Goal: Task Accomplishment & Management: Manage account settings

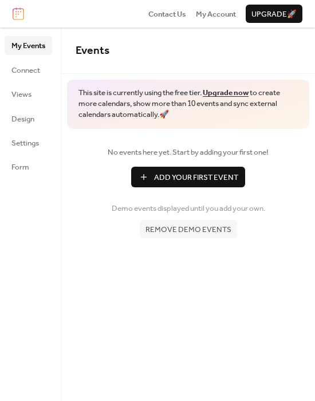
click at [28, 47] on span "My Events" at bounding box center [28, 45] width 34 height 11
click at [193, 224] on span "Remove demo events" at bounding box center [189, 229] width 86 height 11
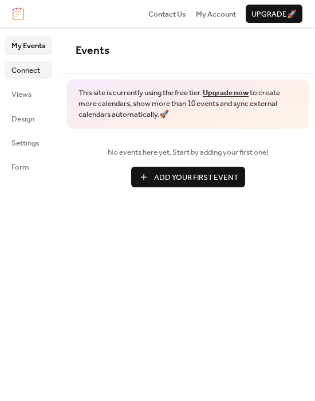
click at [22, 70] on span "Connect" at bounding box center [25, 70] width 29 height 11
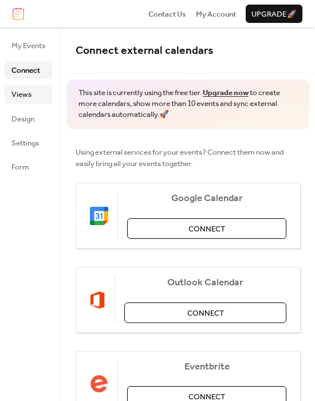
click at [30, 95] on span "Views" at bounding box center [21, 94] width 20 height 11
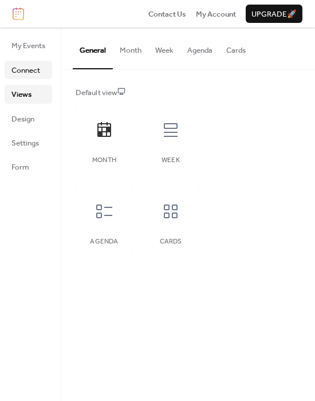
click at [33, 73] on span "Connect" at bounding box center [25, 70] width 29 height 11
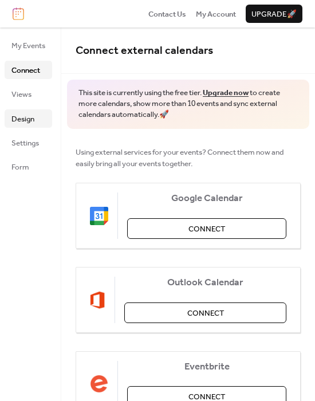
click at [22, 118] on span "Design" at bounding box center [22, 119] width 23 height 11
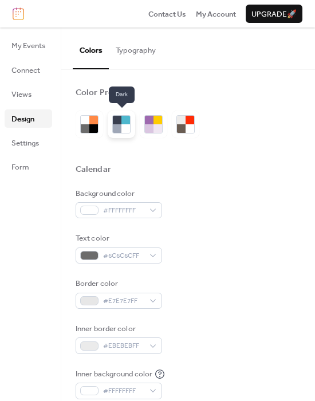
click at [121, 126] on div at bounding box center [117, 128] width 9 height 9
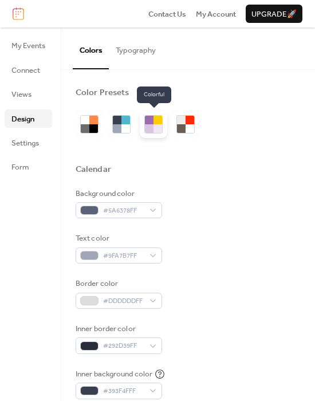
click at [149, 126] on div at bounding box center [149, 128] width 9 height 9
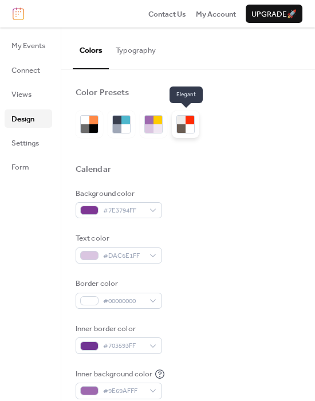
click at [179, 126] on div at bounding box center [181, 128] width 9 height 9
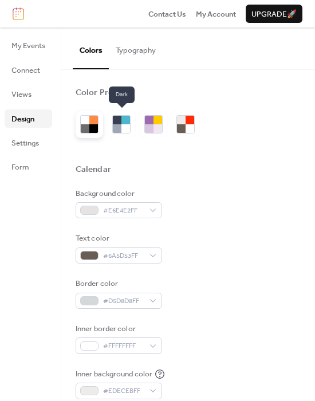
click at [93, 132] on div at bounding box center [93, 128] width 9 height 9
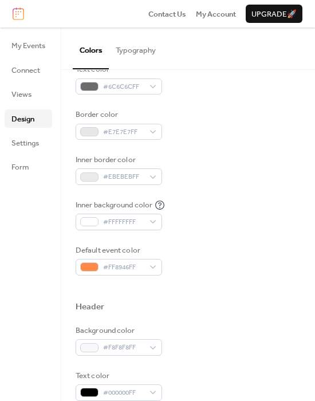
scroll to position [172, 0]
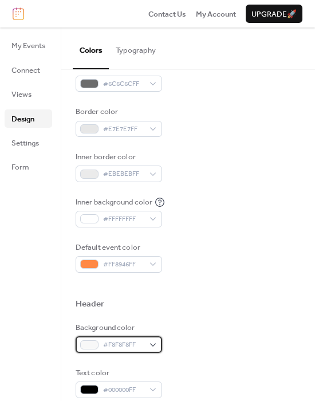
click at [119, 347] on span "#F8F8F8FF" at bounding box center [123, 344] width 41 height 11
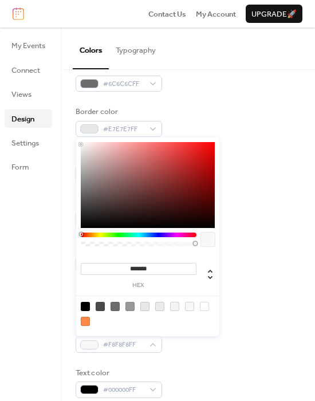
drag, startPoint x: 154, startPoint y: 271, endPoint x: 100, endPoint y: 269, distance: 53.9
click at [100, 269] on input "*******" at bounding box center [139, 269] width 116 height 12
paste input
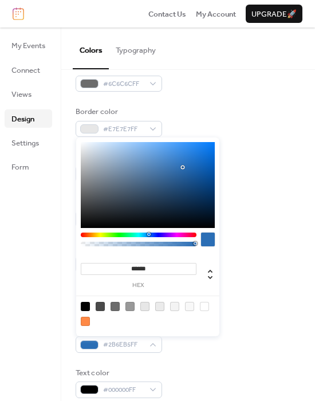
type input "******"
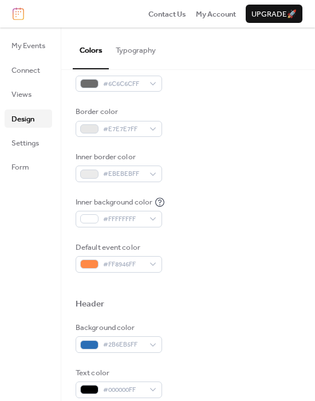
click at [251, 276] on div at bounding box center [188, 286] width 225 height 26
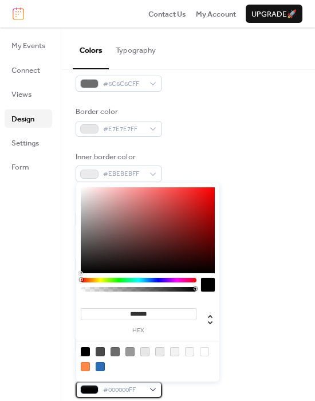
click at [88, 392] on div at bounding box center [89, 389] width 18 height 9
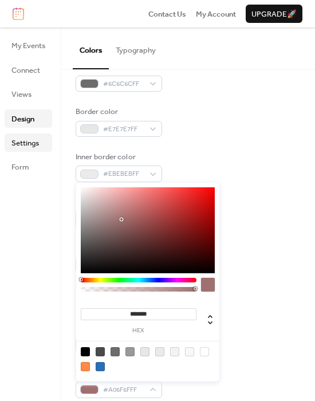
type input "*******"
drag, startPoint x: 122, startPoint y: 220, endPoint x: 39, endPoint y: 148, distance: 108.9
click at [39, 149] on body "Contact Us My Account Upgrade 🚀 My Events Connect Views Design Settings Form De…" at bounding box center [157, 200] width 315 height 401
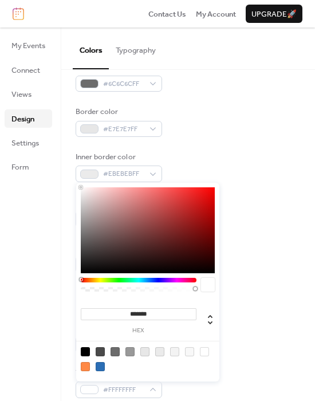
click at [259, 144] on div "Background color #FFFFFFFF Text color #6C6C6CFF Border color #E7E7E7FF Inner bo…" at bounding box center [188, 144] width 225 height 257
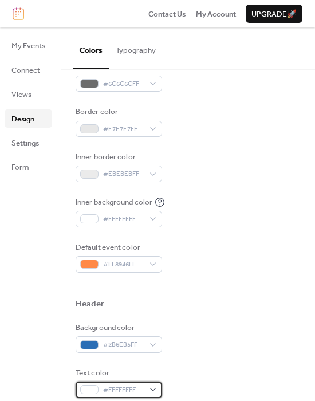
click at [89, 389] on div at bounding box center [89, 389] width 18 height 9
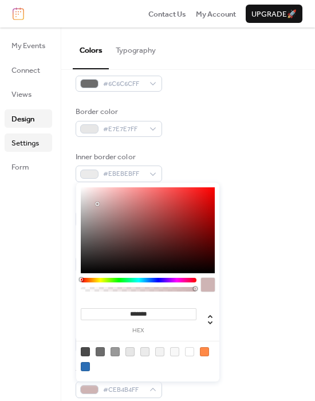
type input "*******"
drag, startPoint x: 97, startPoint y: 204, endPoint x: 50, endPoint y: 150, distance: 71.9
click at [50, 150] on body "Contact Us My Account Upgrade 🚀 My Events Connect Views Design Settings Form De…" at bounding box center [157, 200] width 315 height 401
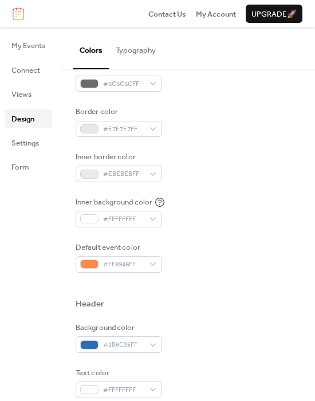
click at [216, 145] on div "Background color #FFFFFFFF Text color #6C6C6CFF Border color #E7E7E7FF Inner bo…" at bounding box center [188, 144] width 225 height 257
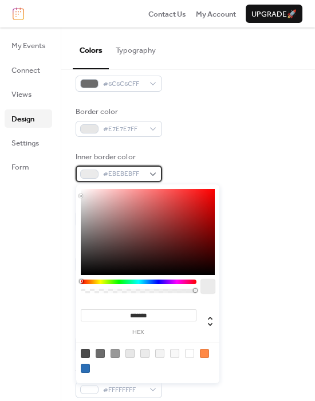
click at [88, 174] on div at bounding box center [89, 174] width 18 height 9
type input "*******"
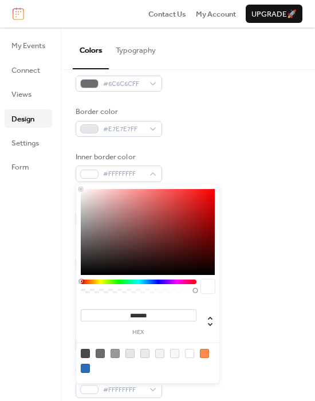
drag, startPoint x: 89, startPoint y: 198, endPoint x: 54, endPoint y: 166, distance: 47.4
click at [54, 166] on body "Contact Us My Account Upgrade 🚀 My Events Connect Views Design Settings Form De…" at bounding box center [157, 200] width 315 height 401
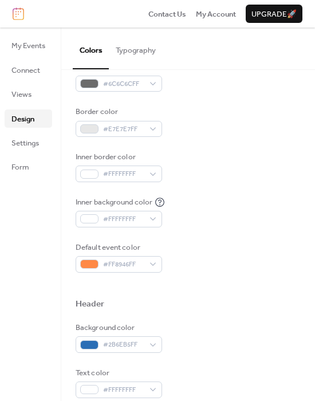
click at [259, 158] on div "Inner border color #FFFFFFFF" at bounding box center [188, 166] width 225 height 31
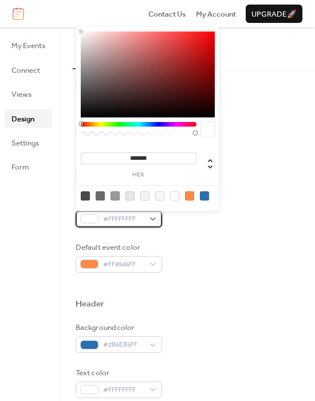
click at [89, 218] on div at bounding box center [89, 218] width 18 height 9
drag, startPoint x: 75, startPoint y: 33, endPoint x: 73, endPoint y: 44, distance: 11.0
click at [73, 44] on body "Contact Us My Account Upgrade 🚀 My Events Connect Views Design Settings Form De…" at bounding box center [157, 200] width 315 height 401
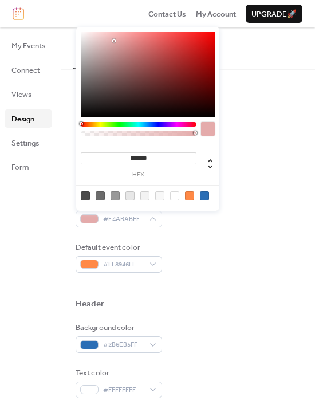
type input "*******"
drag, startPoint x: 114, startPoint y: 41, endPoint x: 48, endPoint y: 15, distance: 70.6
click at [48, 15] on body "Contact Us My Account Upgrade 🚀 My Events Connect Views Design Settings Form De…" at bounding box center [157, 200] width 315 height 401
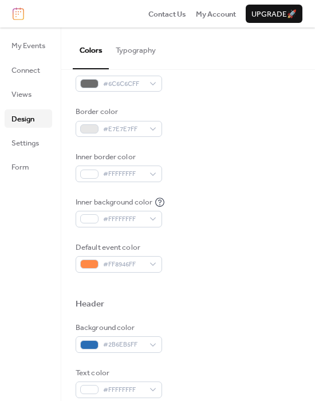
click at [181, 270] on div "Default event color #FF8946FF" at bounding box center [188, 257] width 225 height 31
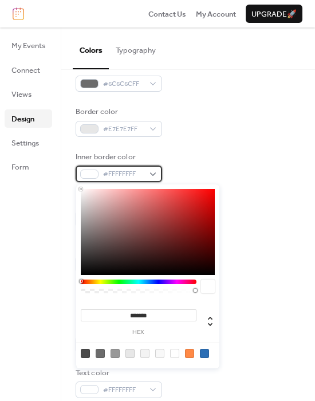
click at [87, 176] on div at bounding box center [89, 174] width 18 height 9
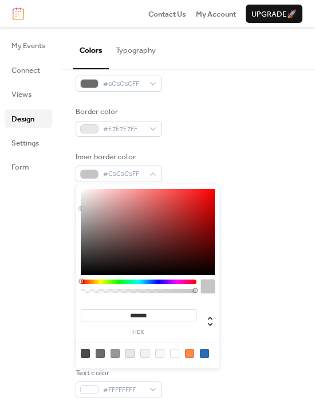
drag, startPoint x: 93, startPoint y: 191, endPoint x: 75, endPoint y: 209, distance: 25.6
click at [75, 209] on body "Contact Us My Account Upgrade 🚀 My Events Connect Views Design Settings Form De…" at bounding box center [157, 200] width 315 height 401
type input "*******"
drag, startPoint x: 88, startPoint y: 201, endPoint x: 76, endPoint y: 198, distance: 12.4
click at [76, 198] on div "******* hex" at bounding box center [147, 277] width 143 height 184
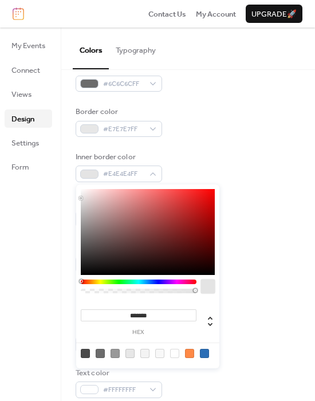
click at [234, 162] on div "Inner border color #E4E4E4FF" at bounding box center [188, 166] width 225 height 31
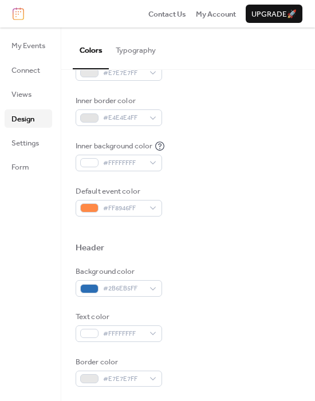
scroll to position [229, 0]
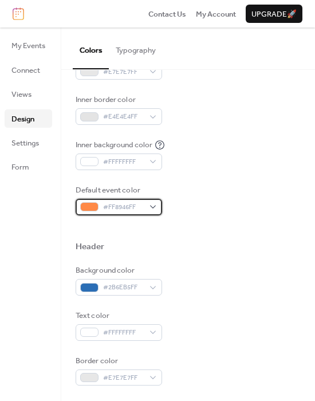
click at [85, 207] on div at bounding box center [89, 206] width 18 height 9
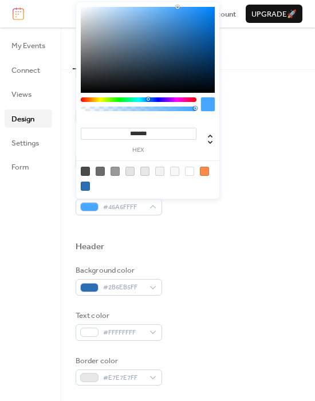
type input "*******"
drag, startPoint x: 142, startPoint y: 101, endPoint x: 148, endPoint y: 101, distance: 6.3
click at [148, 101] on div at bounding box center [139, 99] width 116 height 5
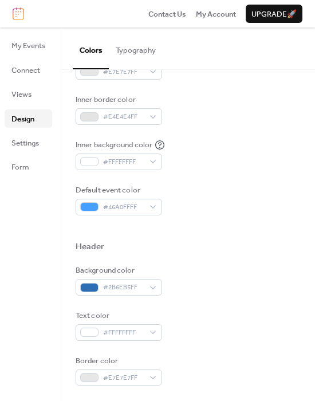
click at [213, 222] on div at bounding box center [188, 229] width 225 height 26
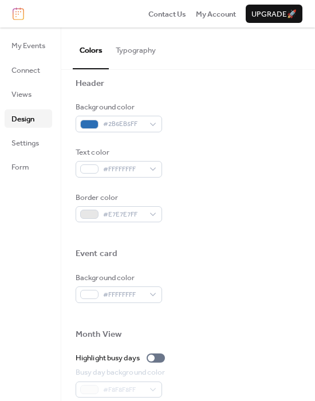
scroll to position [401, 0]
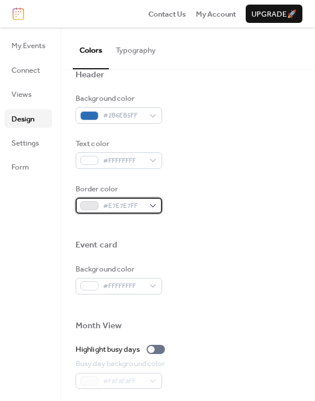
click at [87, 205] on div at bounding box center [89, 205] width 18 height 9
click at [256, 200] on div "Border color #E7E7E7FF" at bounding box center [188, 198] width 225 height 31
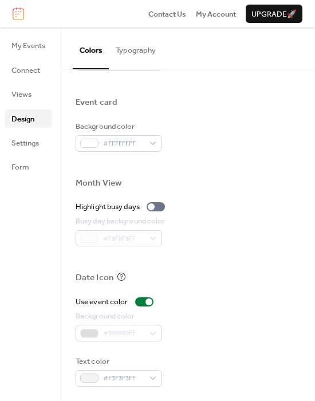
scroll to position [547, 0]
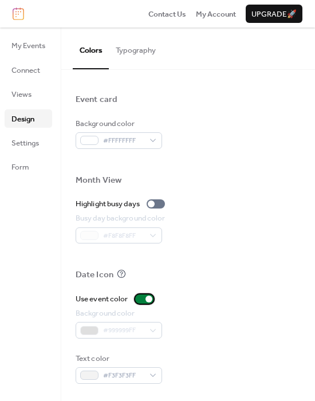
click at [146, 300] on div at bounding box center [149, 299] width 7 height 7
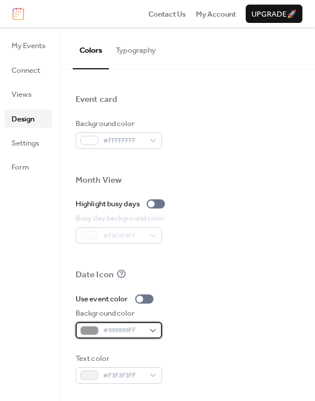
click at [96, 333] on div at bounding box center [89, 330] width 18 height 9
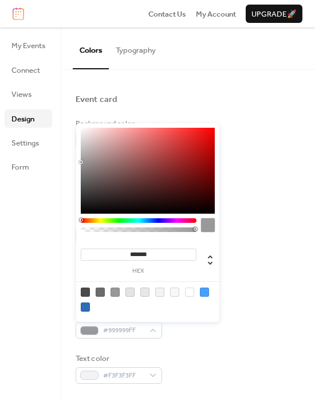
drag, startPoint x: 129, startPoint y: 255, endPoint x: 75, endPoint y: 254, distance: 54.5
click at [56, 255] on body "Contact Us My Account Upgrade 🚀 My Events Connect Views Design Settings Form De…" at bounding box center [157, 200] width 315 height 401
paste input
type input "******"
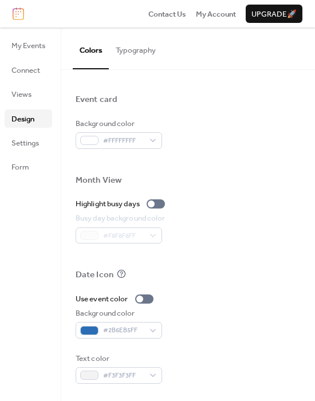
click at [239, 236] on div "Busy day background color #F8F8F8FF" at bounding box center [188, 228] width 225 height 31
click at [95, 373] on div at bounding box center [89, 375] width 18 height 9
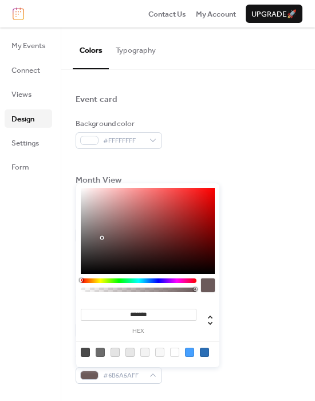
type input "*******"
drag, startPoint x: 96, startPoint y: 225, endPoint x: 56, endPoint y: 154, distance: 81.9
click at [56, 154] on body "Contact Us My Account Upgrade 🚀 My Events Connect Views Design Settings Form De…" at bounding box center [157, 200] width 315 height 401
click at [240, 170] on div at bounding box center [188, 162] width 225 height 26
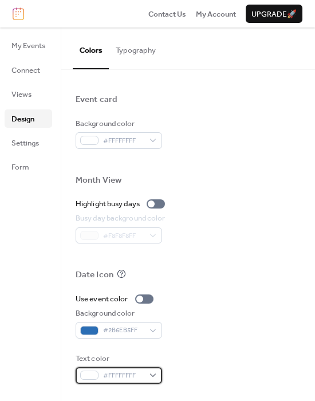
click at [92, 378] on div at bounding box center [89, 375] width 18 height 9
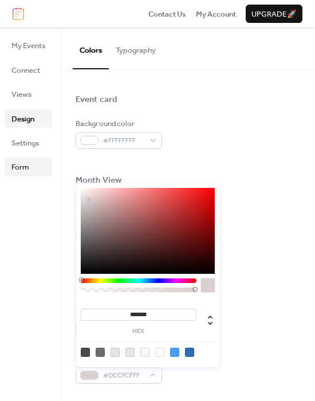
type input "*******"
drag, startPoint x: 79, startPoint y: 190, endPoint x: 23, endPoint y: 182, distance: 56.7
click at [33, 158] on body "Contact Us My Account Upgrade 🚀 My Events Connect Views Design Settings Form De…" at bounding box center [157, 200] width 315 height 401
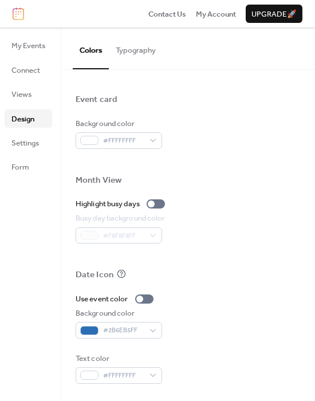
drag, startPoint x: 44, startPoint y: 251, endPoint x: 46, endPoint y: 244, distance: 7.8
click at [44, 252] on div "My Events Connect Views Design Settings Form" at bounding box center [30, 215] width 61 height 374
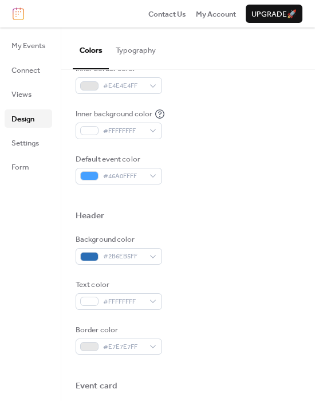
click at [140, 44] on button "Typography" at bounding box center [136, 48] width 54 height 40
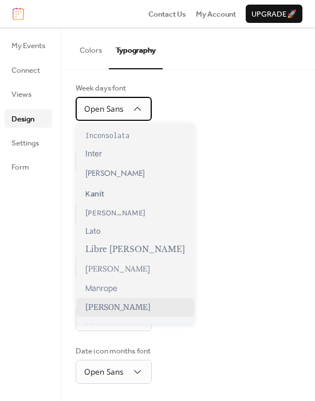
scroll to position [287, 0]
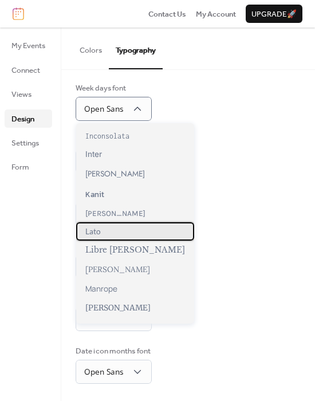
click at [120, 233] on div "Lato" at bounding box center [135, 231] width 118 height 18
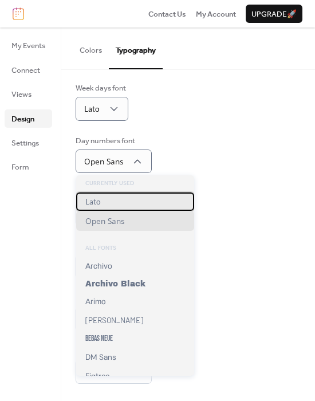
click at [120, 209] on div "Lato" at bounding box center [135, 202] width 118 height 18
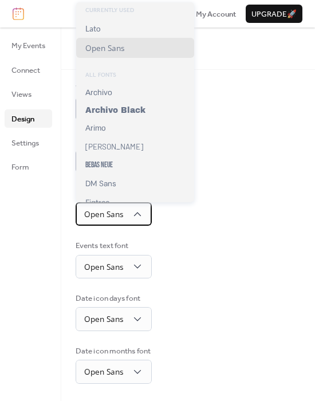
click at [127, 221] on div "Open Sans" at bounding box center [114, 214] width 76 height 24
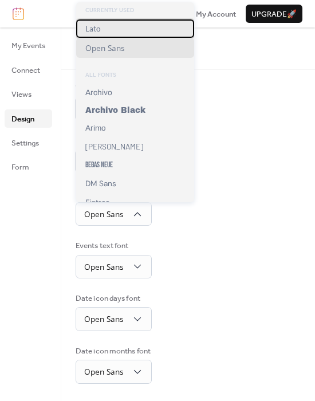
click at [112, 28] on div "Lato" at bounding box center [135, 28] width 118 height 18
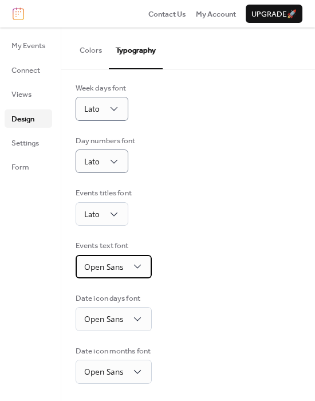
click at [114, 266] on span "Open Sans" at bounding box center [103, 266] width 39 height 11
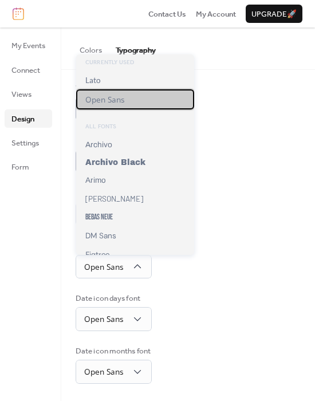
click at [115, 91] on div "Open Sans" at bounding box center [135, 99] width 118 height 20
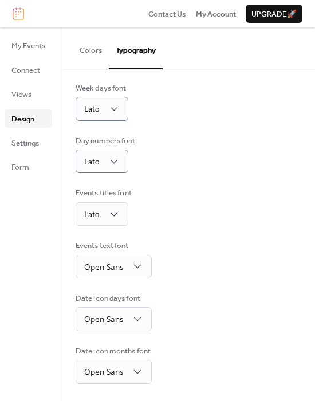
click at [120, 282] on div "Base Font Size * px Font Families Header font Open Sans Week days font Lato Day…" at bounding box center [188, 165] width 225 height 439
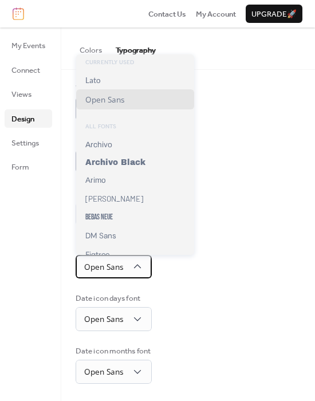
click at [119, 270] on span "Open Sans" at bounding box center [103, 266] width 39 height 11
click at [114, 68] on div "Currently Used Lato Open Sans ALL FONTS Archivo Archivo Black Arimo Barlow Beba…" at bounding box center [135, 154] width 118 height 201
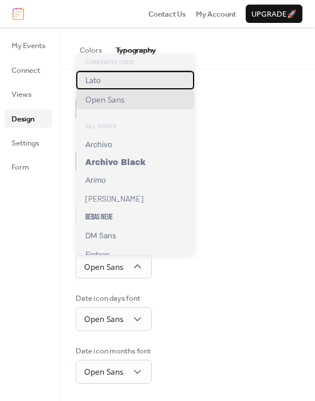
click at [112, 80] on div "Lato" at bounding box center [135, 80] width 118 height 18
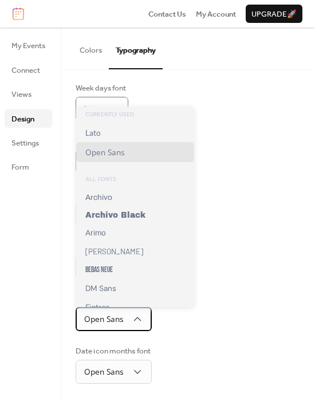
click at [124, 315] on div "Open Sans" at bounding box center [114, 319] width 76 height 24
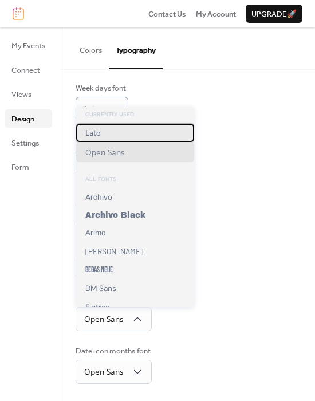
click at [100, 134] on span "Lato" at bounding box center [92, 132] width 15 height 9
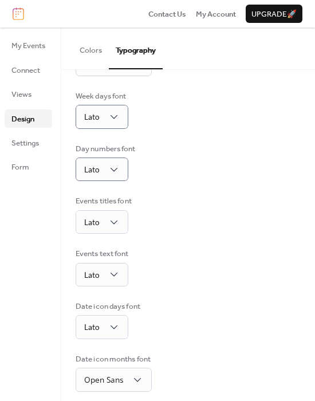
scroll to position [142, 0]
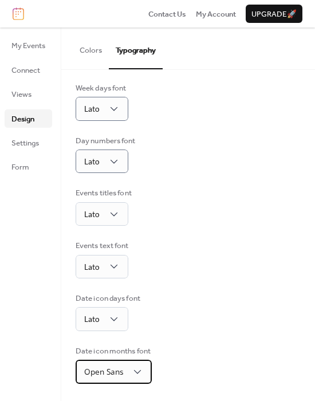
click at [124, 373] on div "Open Sans" at bounding box center [114, 372] width 76 height 24
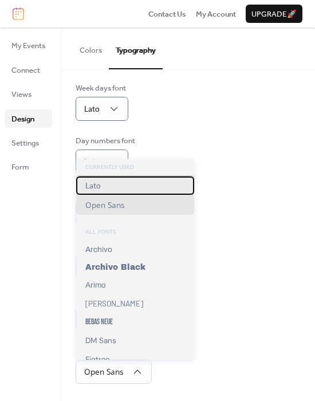
click at [101, 191] on div "Lato" at bounding box center [135, 186] width 118 height 18
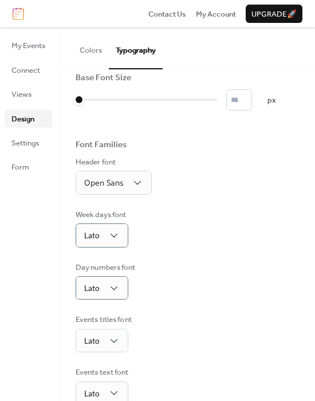
scroll to position [0, 0]
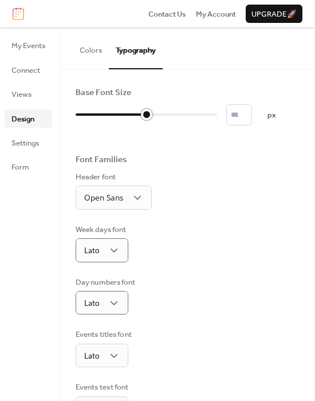
type input "**"
drag, startPoint x: 86, startPoint y: 114, endPoint x: 134, endPoint y: 123, distance: 48.5
click at [134, 123] on div at bounding box center [147, 114] width 142 height 18
click at [256, 183] on div "Header font Open Sans" at bounding box center [188, 190] width 225 height 38
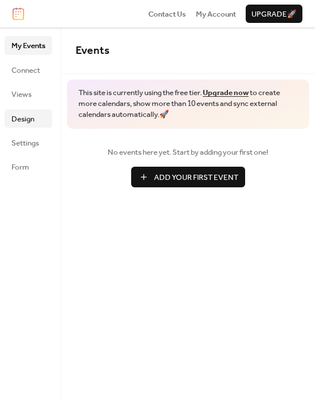
click at [29, 124] on span "Design" at bounding box center [22, 119] width 23 height 11
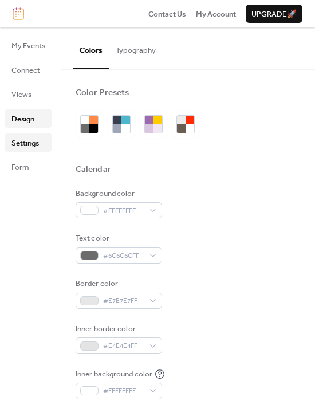
click at [27, 149] on span "Settings" at bounding box center [25, 143] width 28 height 11
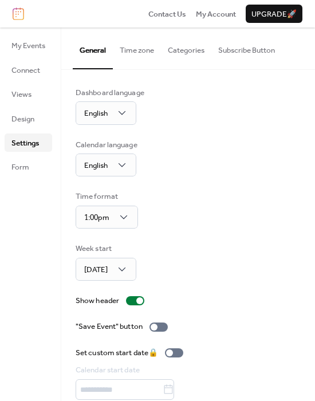
scroll to position [42, 0]
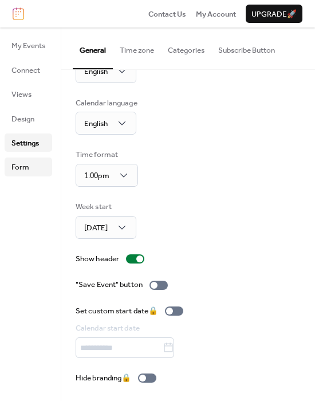
click at [41, 165] on link "Form" at bounding box center [29, 167] width 48 height 18
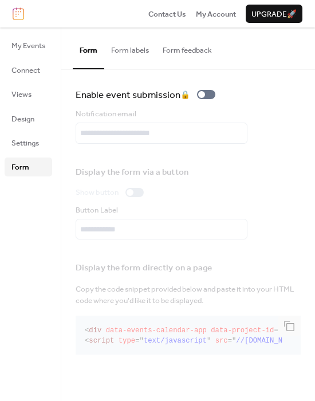
click at [123, 49] on button "Form labels" at bounding box center [130, 48] width 52 height 40
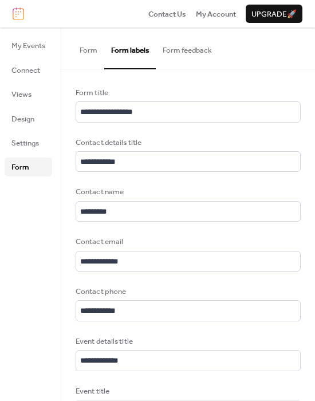
click at [87, 43] on button "Form" at bounding box center [89, 48] width 32 height 40
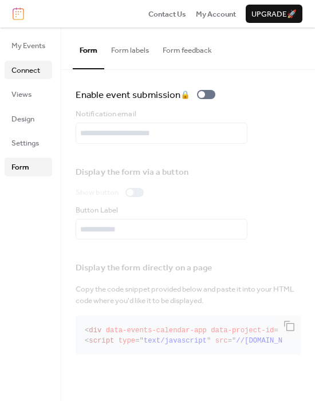
click at [36, 70] on span "Connect" at bounding box center [25, 70] width 29 height 11
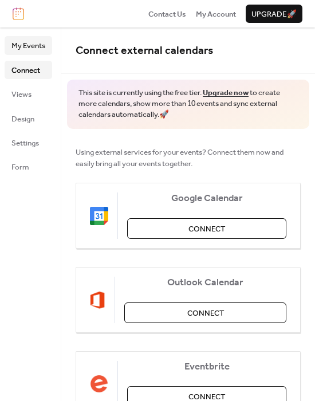
click at [36, 45] on span "My Events" at bounding box center [28, 45] width 34 height 11
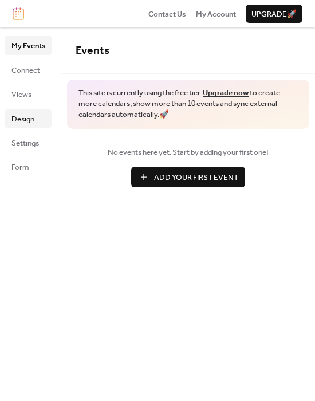
click at [28, 122] on span "Design" at bounding box center [22, 119] width 23 height 11
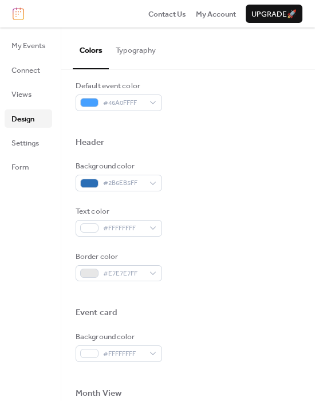
scroll to position [344, 0]
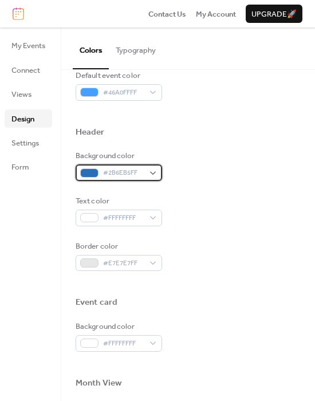
click at [88, 171] on div at bounding box center [89, 173] width 18 height 9
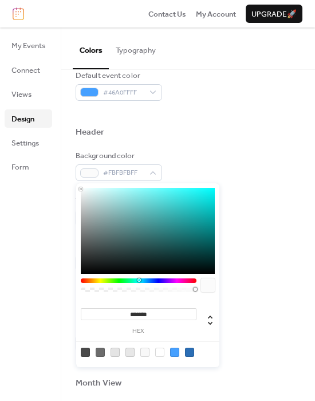
type input "*******"
drag, startPoint x: 100, startPoint y: 209, endPoint x: 130, endPoint y: 145, distance: 70.8
click at [66, 170] on body "Contact Us My Account Upgrade 🚀 My Events Connect Views Design Settings Form De…" at bounding box center [157, 200] width 315 height 401
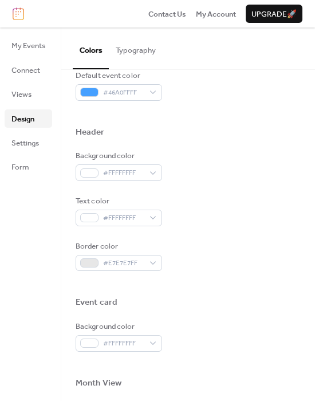
click at [205, 133] on div "Header" at bounding box center [188, 134] width 225 height 14
click at [93, 217] on div at bounding box center [89, 217] width 18 height 9
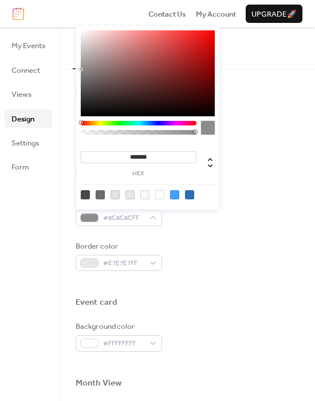
drag, startPoint x: 100, startPoint y: 71, endPoint x: 77, endPoint y: 69, distance: 23.0
click at [77, 69] on div "******* hex" at bounding box center [147, 118] width 143 height 184
type input "*******"
drag, startPoint x: 88, startPoint y: 73, endPoint x: 72, endPoint y: 76, distance: 15.6
click at [72, 76] on body "Contact Us My Account Upgrade 🚀 My Events Connect Views Design Settings Form De…" at bounding box center [157, 200] width 315 height 401
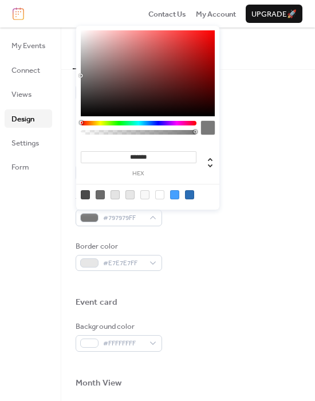
click at [296, 160] on div "Background color #FFFFFFFF" at bounding box center [188, 165] width 225 height 31
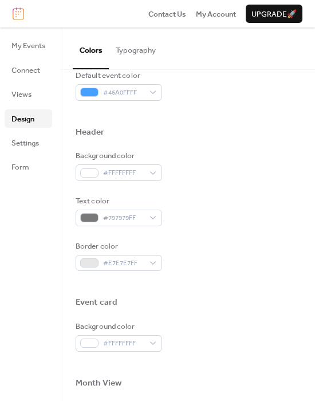
click at [277, 125] on div at bounding box center [188, 114] width 225 height 26
